Goal: Communication & Community: Answer question/provide support

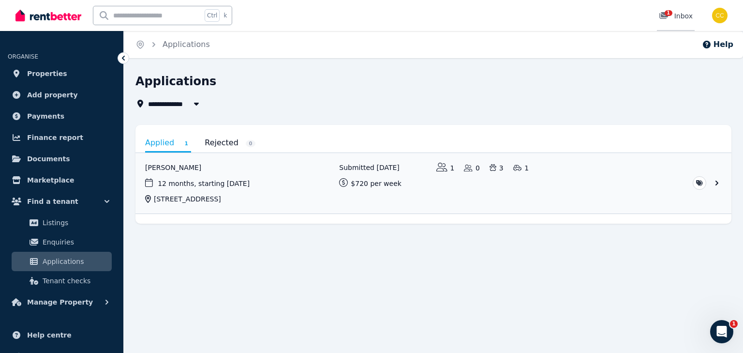
click at [679, 18] on div "1 Inbox" at bounding box center [676, 16] width 34 height 10
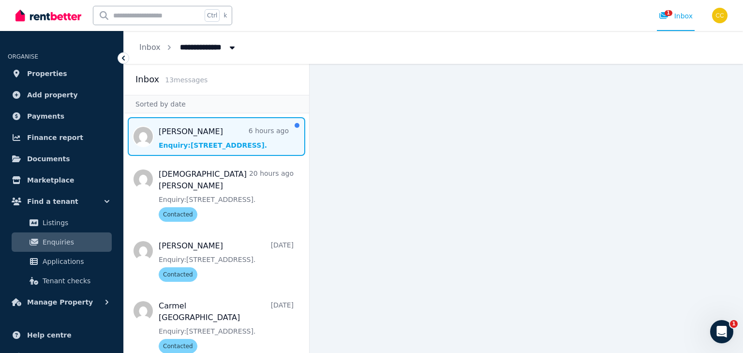
click at [206, 134] on span "Message list" at bounding box center [216, 136] width 185 height 39
